Goal: Information Seeking & Learning: Learn about a topic

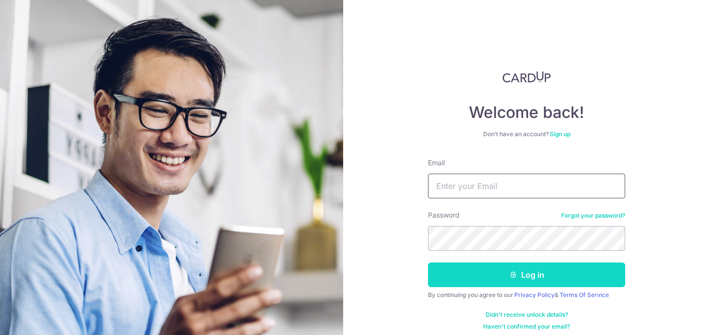
type input "[EMAIL_ADDRESS][DOMAIN_NAME]"
click at [493, 284] on button "Log in" at bounding box center [526, 274] width 197 height 25
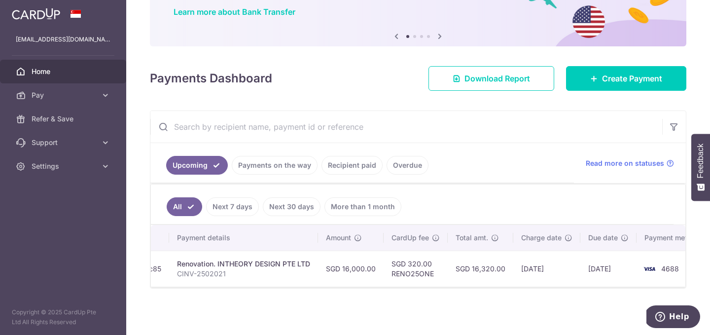
scroll to position [0, 164]
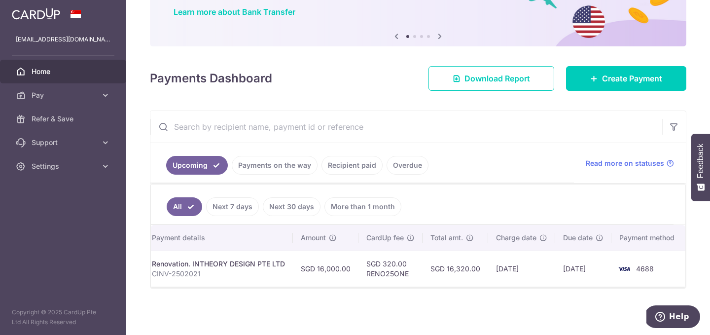
drag, startPoint x: 606, startPoint y: 281, endPoint x: 437, endPoint y: 260, distance: 170.4
click at [437, 260] on tr "Update payment Cancel payment Pending txn_99c820e5c85 Renovation. INTHEORY DESI…" at bounding box center [337, 269] width 700 height 36
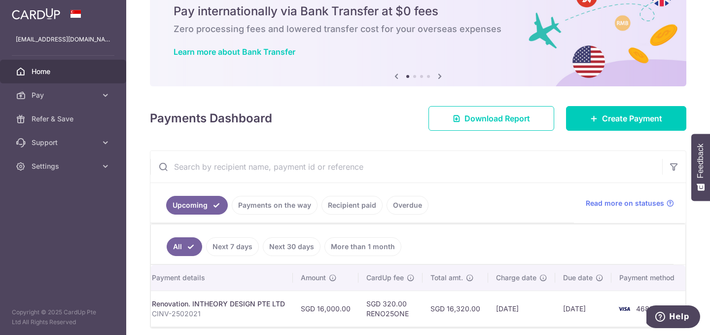
scroll to position [0, 0]
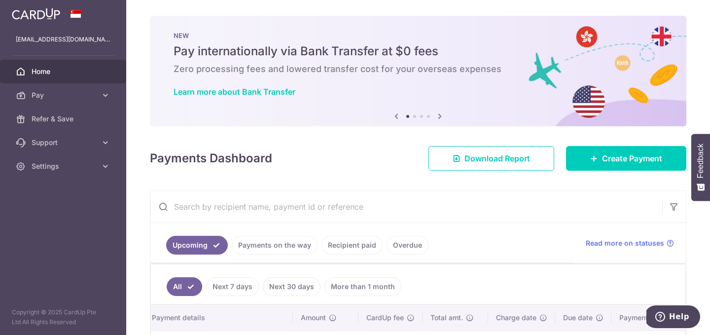
click at [437, 113] on icon at bounding box center [440, 116] width 12 height 12
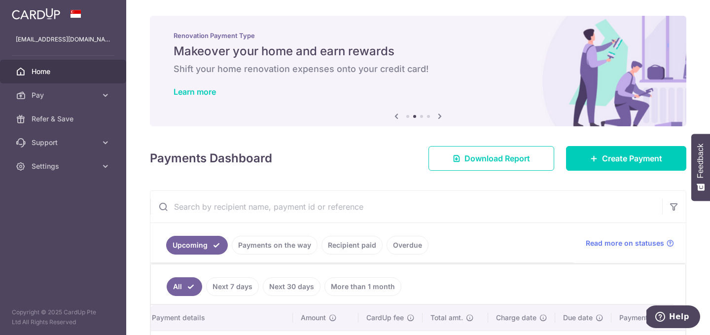
click at [437, 113] on icon at bounding box center [440, 116] width 12 height 12
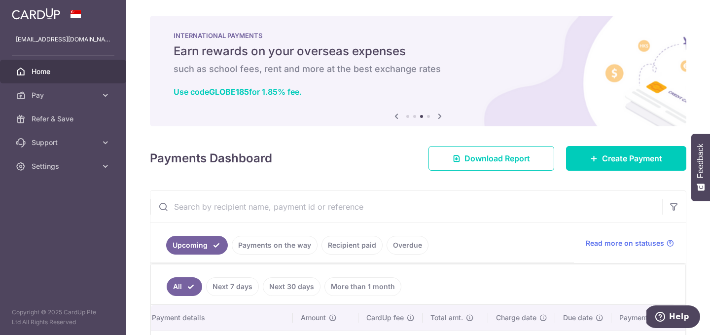
click at [397, 117] on icon at bounding box center [397, 116] width 12 height 12
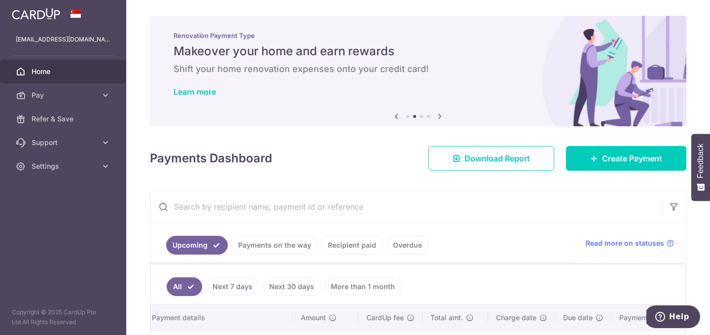
click at [369, 69] on h6 "Shift your home renovation expenses onto your credit card!" at bounding box center [418, 69] width 489 height 12
click at [202, 90] on link "Learn more" at bounding box center [195, 92] width 42 height 10
click at [59, 69] on span "Home" at bounding box center [64, 72] width 65 height 10
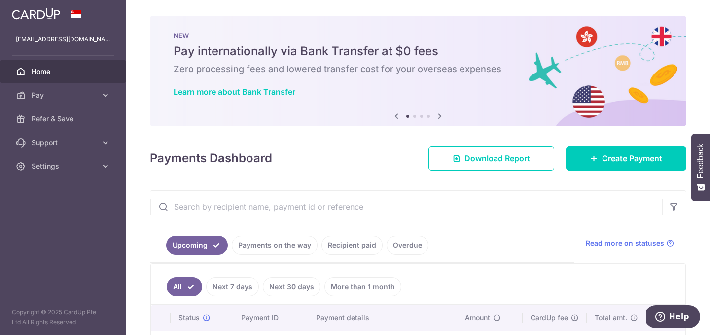
click at [437, 114] on icon at bounding box center [440, 116] width 12 height 12
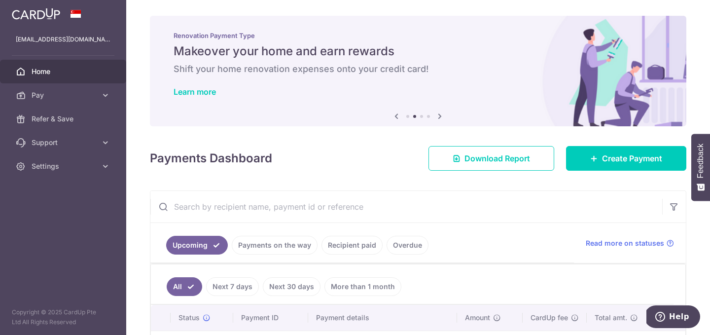
click at [437, 114] on icon at bounding box center [440, 116] width 12 height 12
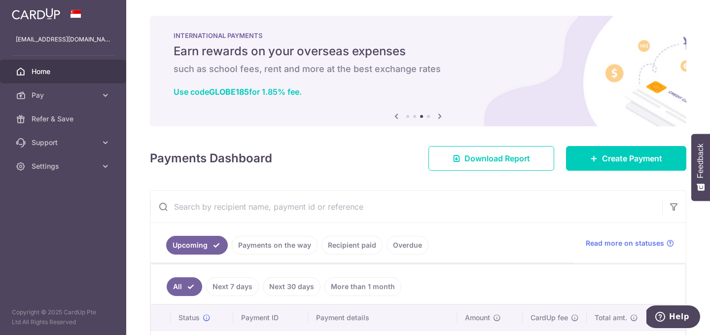
click at [437, 114] on icon at bounding box center [440, 116] width 12 height 12
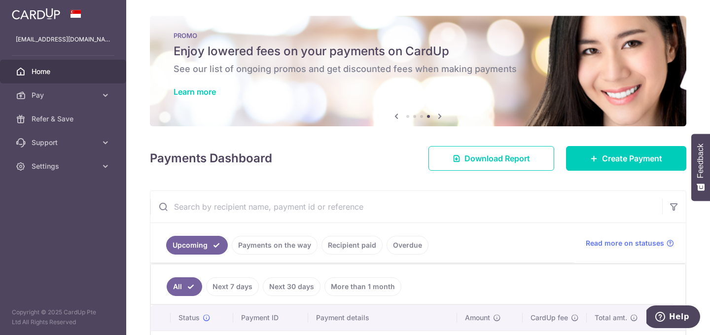
click at [437, 114] on icon at bounding box center [440, 116] width 12 height 12
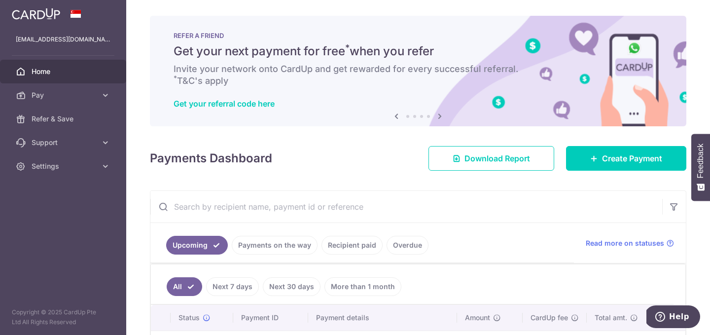
click at [437, 114] on icon at bounding box center [440, 116] width 12 height 12
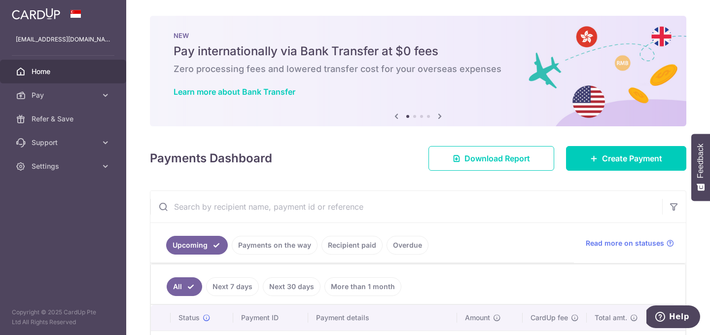
click at [437, 114] on icon at bounding box center [440, 116] width 12 height 12
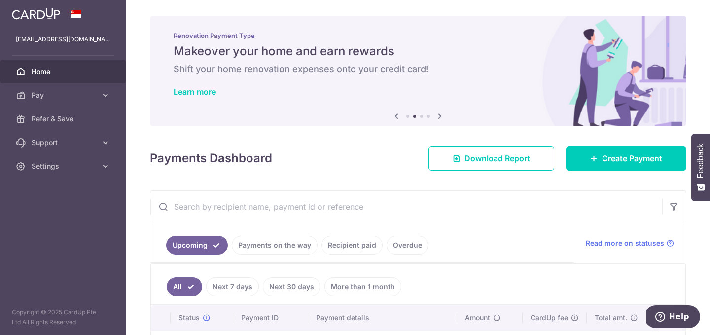
click at [437, 114] on icon at bounding box center [440, 116] width 12 height 12
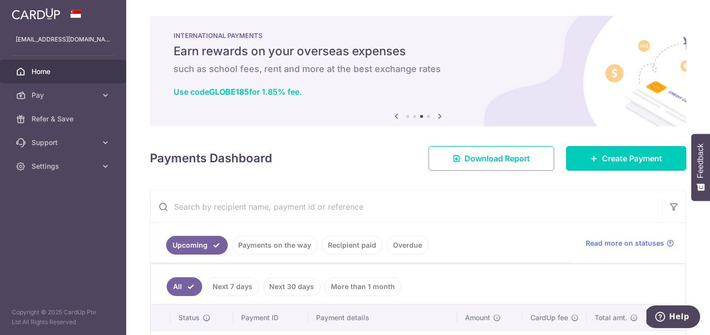
click at [437, 114] on icon at bounding box center [440, 116] width 12 height 12
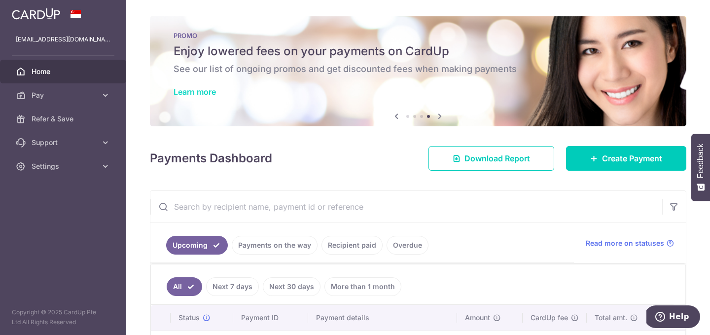
click at [197, 87] on link "Learn more" at bounding box center [195, 92] width 42 height 10
